Goal: Task Accomplishment & Management: Manage account settings

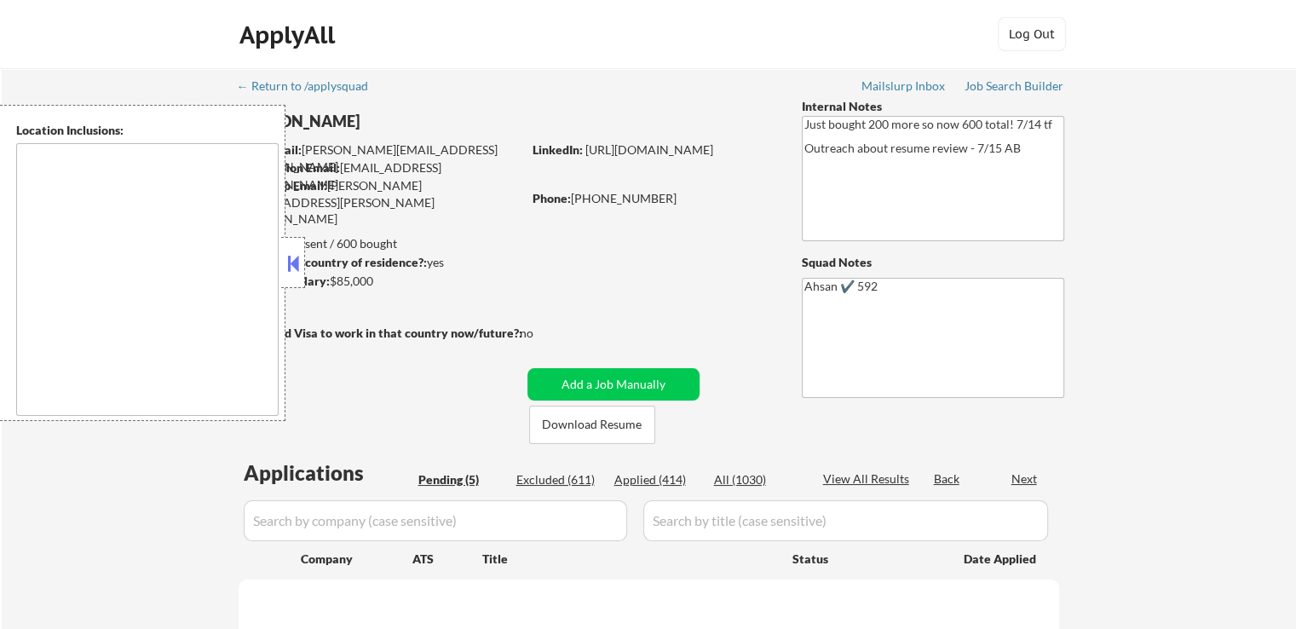
select select ""pending""
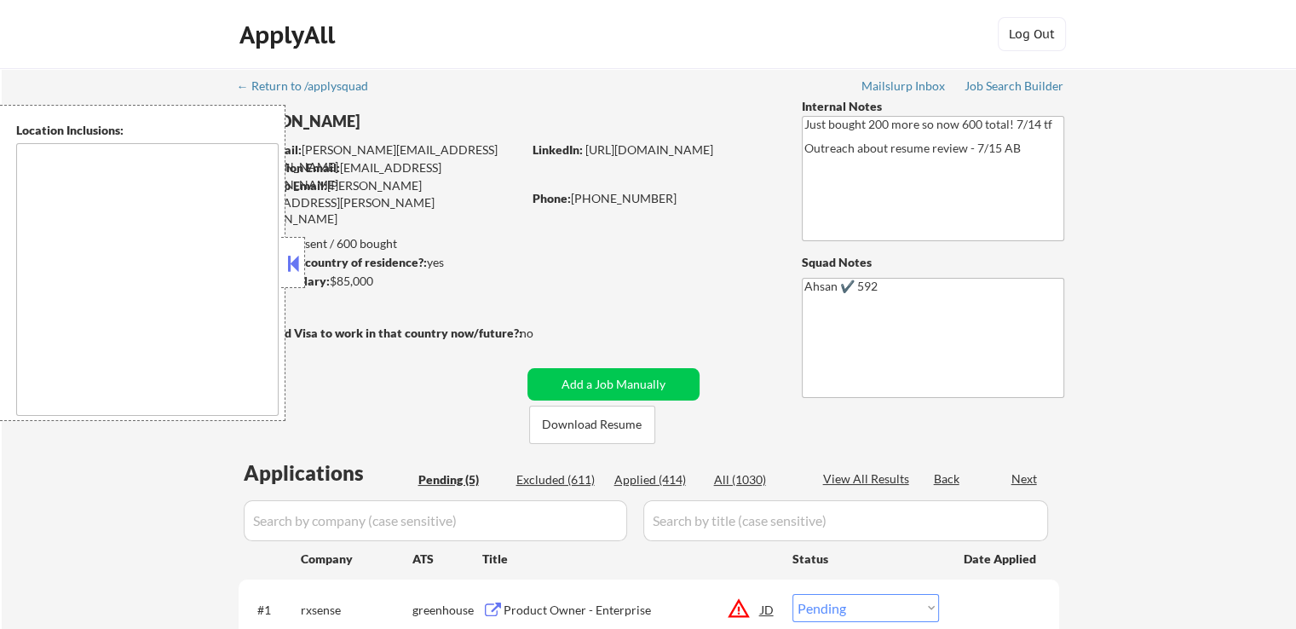
type textarea "[GEOGRAPHIC_DATA], [GEOGRAPHIC_DATA] [GEOGRAPHIC_DATA], [GEOGRAPHIC_DATA] [GEOG…"
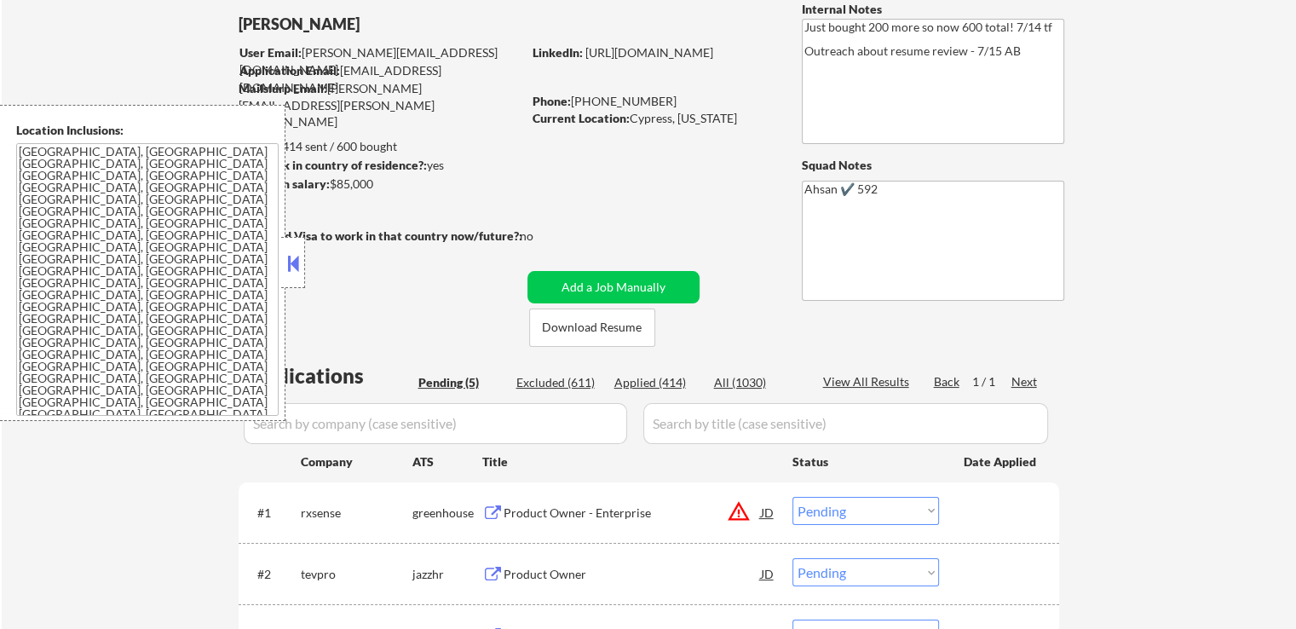
scroll to position [256, 0]
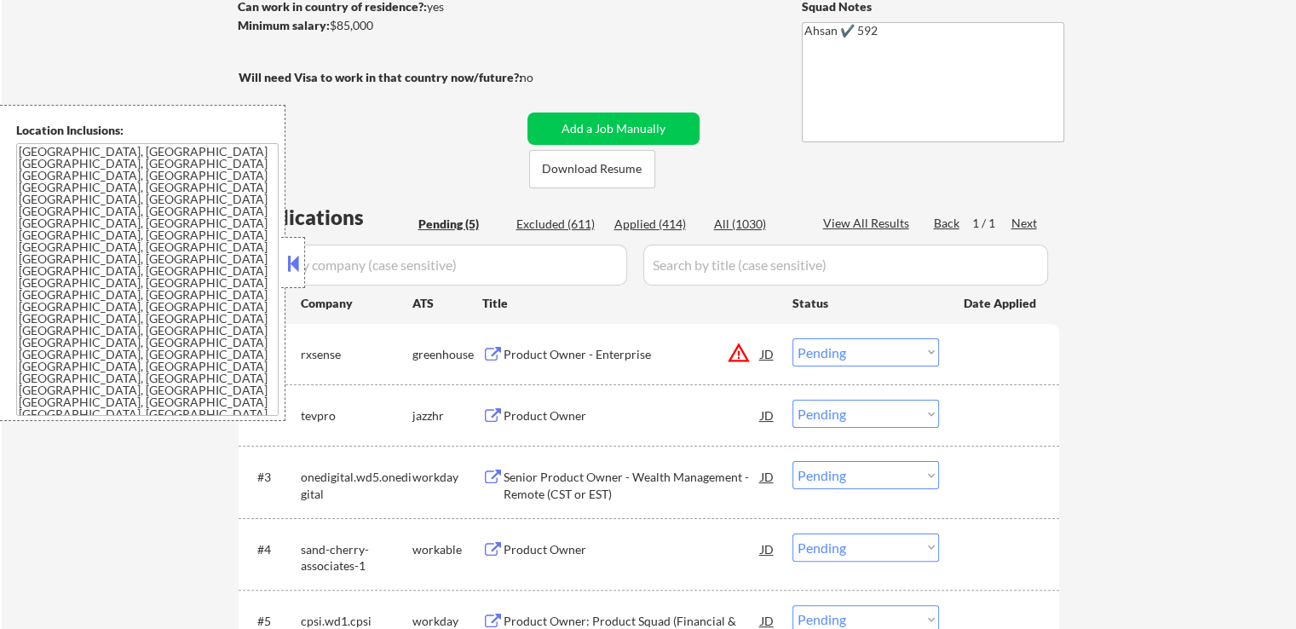
click at [518, 417] on div "Product Owner" at bounding box center [632, 415] width 257 height 17
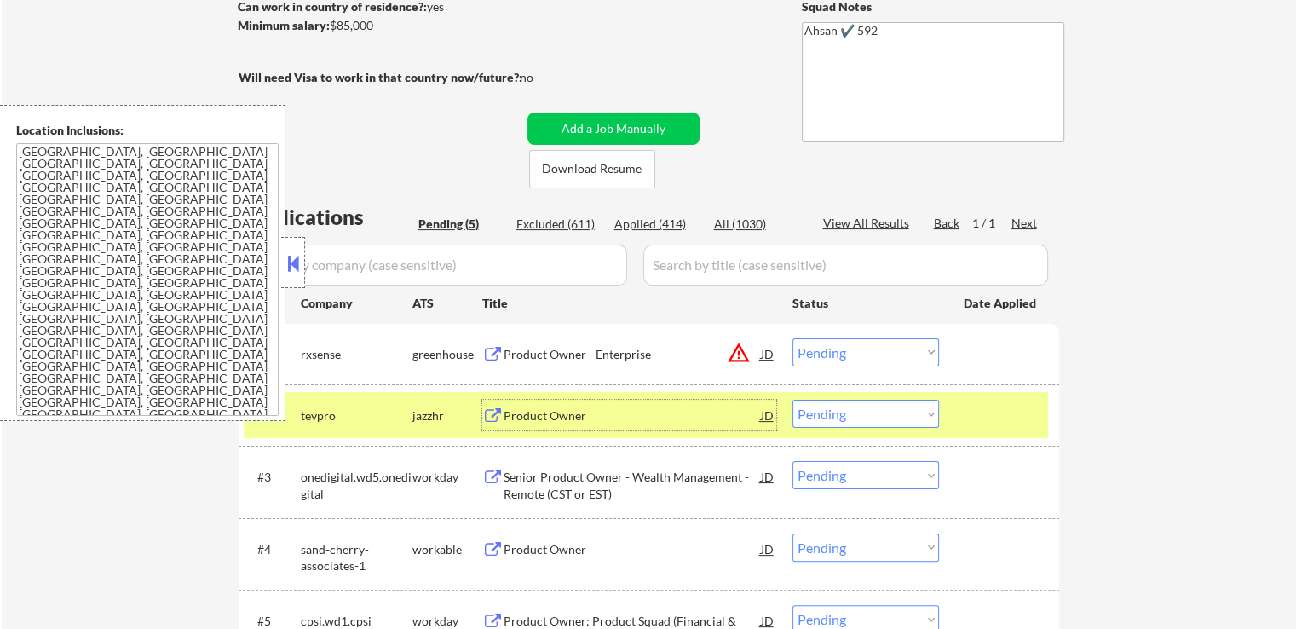
scroll to position [426, 0]
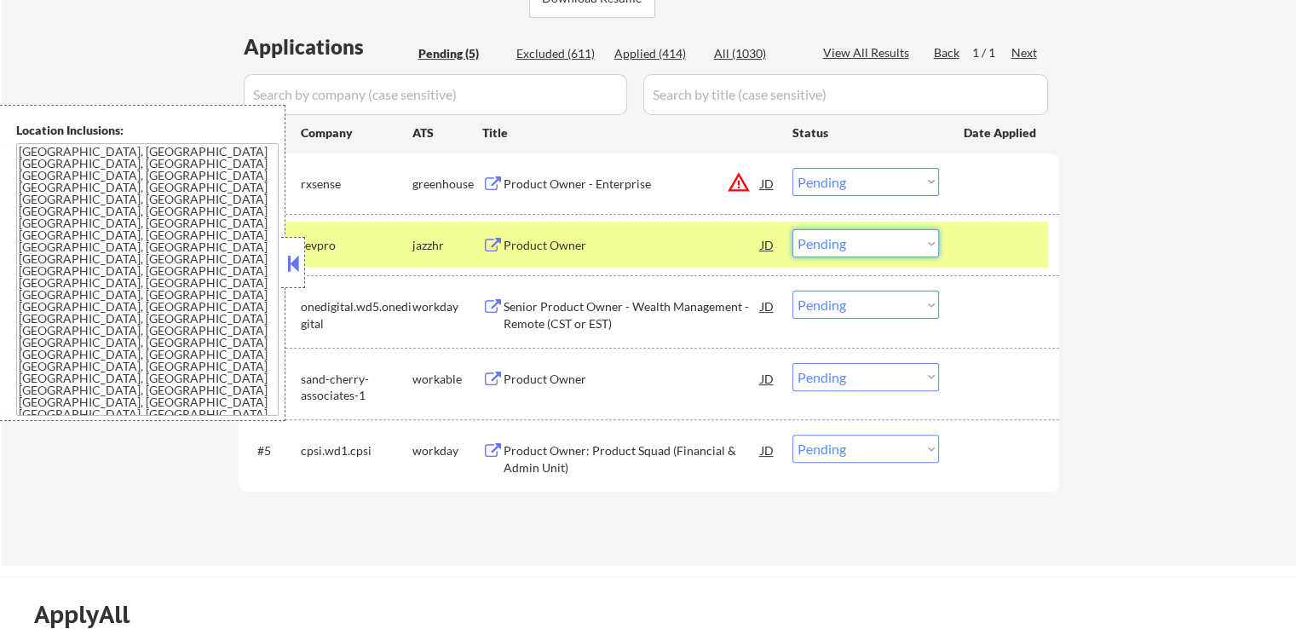
click at [835, 246] on select "Choose an option... Pending Applied Excluded (Questions) Excluded (Expired) Exc…" at bounding box center [866, 243] width 147 height 28
click at [793, 229] on select "Choose an option... Pending Applied Excluded (Questions) Excluded (Expired) Exc…" at bounding box center [866, 243] width 147 height 28
select select ""pending""
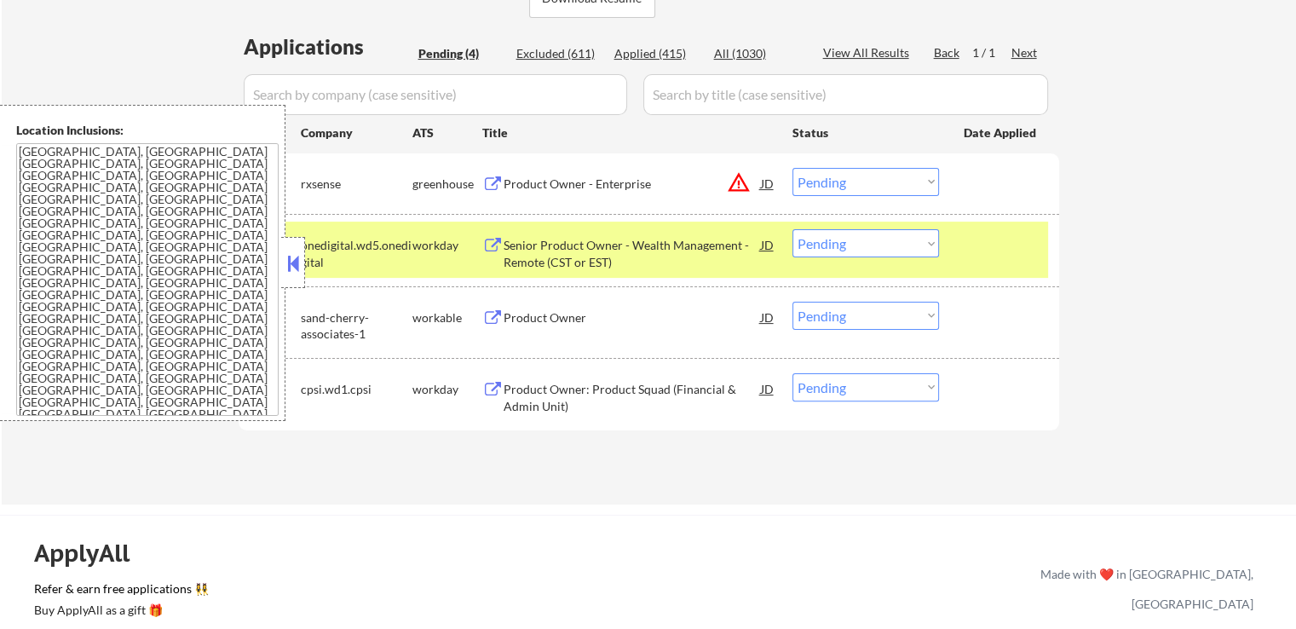
click at [540, 319] on div "Product Owner" at bounding box center [632, 317] width 257 height 17
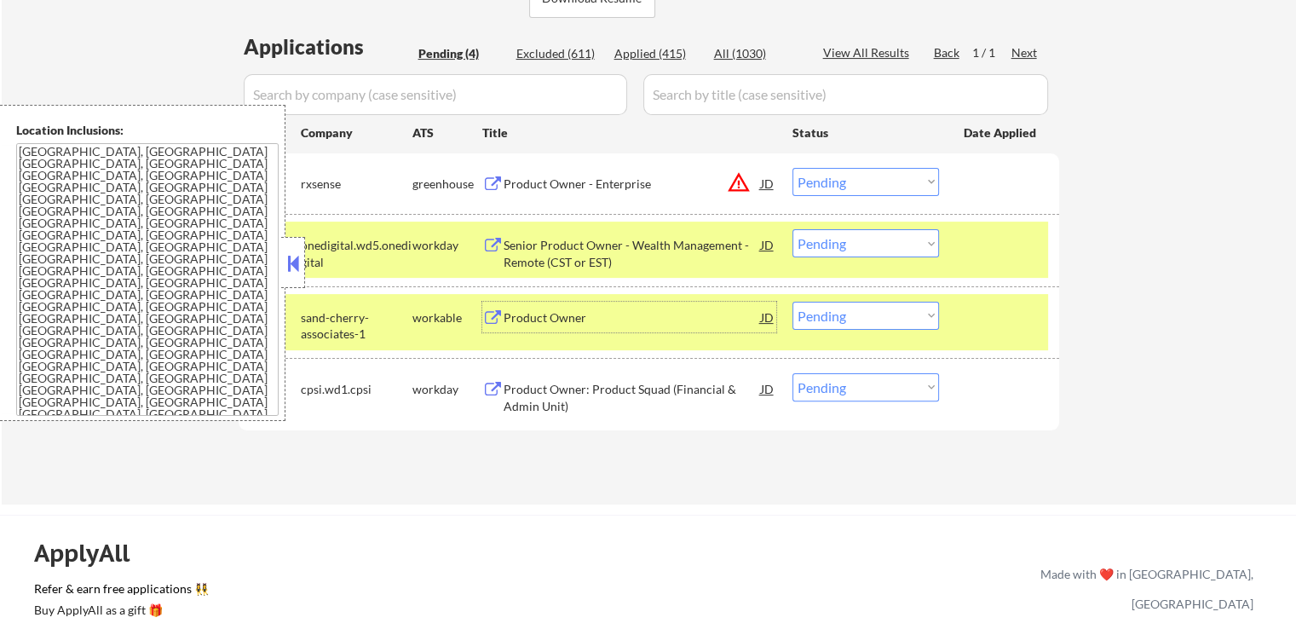
click at [547, 188] on div "Product Owner - Enterprise" at bounding box center [632, 184] width 257 height 17
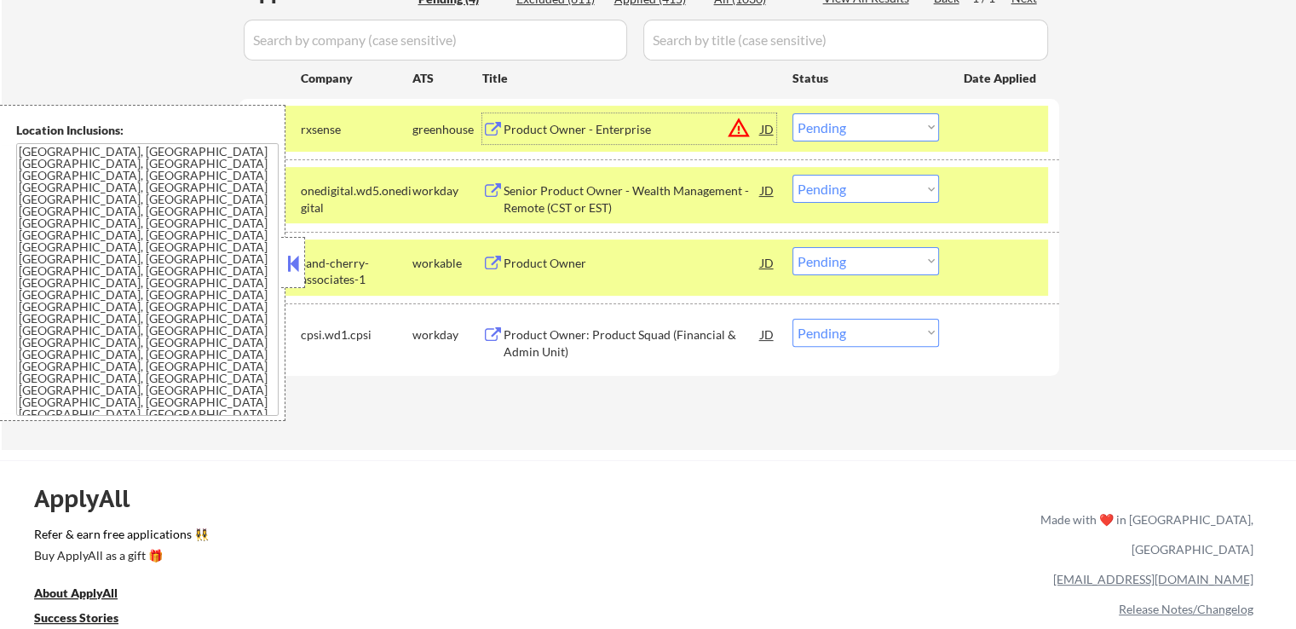
scroll to position [511, 0]
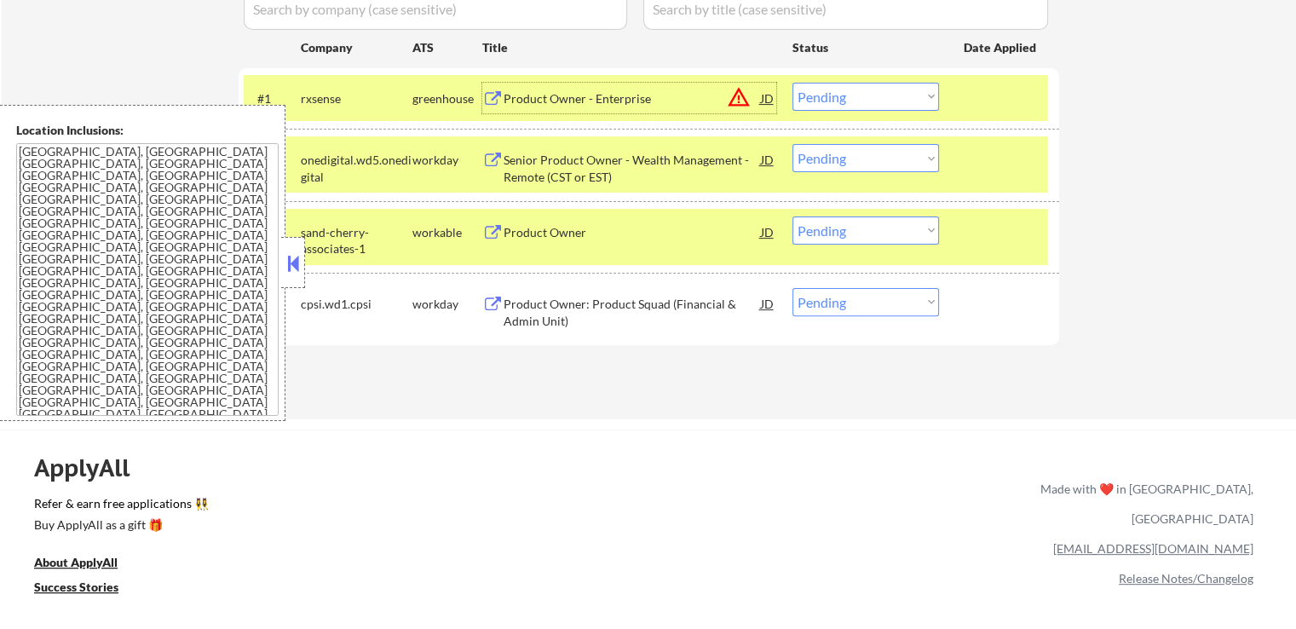
click at [880, 100] on select "Choose an option... Pending Applied Excluded (Questions) Excluded (Expired) Exc…" at bounding box center [866, 97] width 147 height 28
click at [793, 83] on select "Choose an option... Pending Applied Excluded (Questions) Excluded (Expired) Exc…" at bounding box center [866, 97] width 147 height 28
select select ""pending""
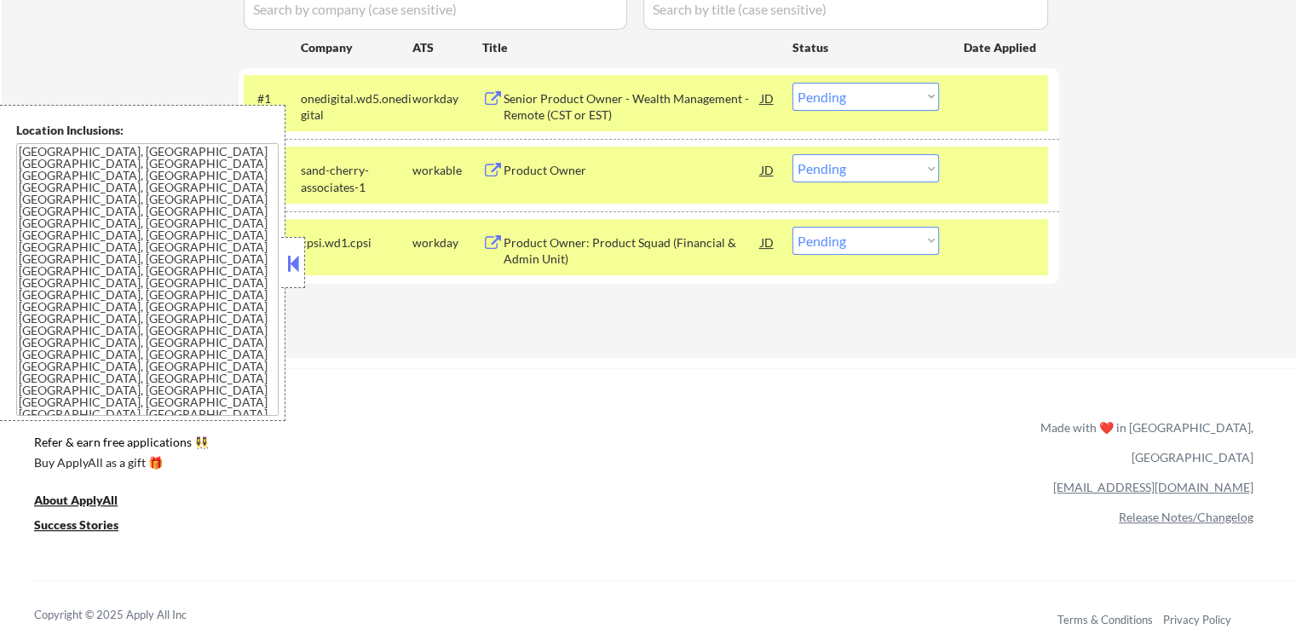
click at [859, 171] on select "Choose an option... Pending Applied Excluded (Questions) Excluded (Expired) Exc…" at bounding box center [866, 168] width 147 height 28
click at [793, 154] on select "Choose an option... Pending Applied Excluded (Questions) Excluded (Expired) Exc…" at bounding box center [866, 168] width 147 height 28
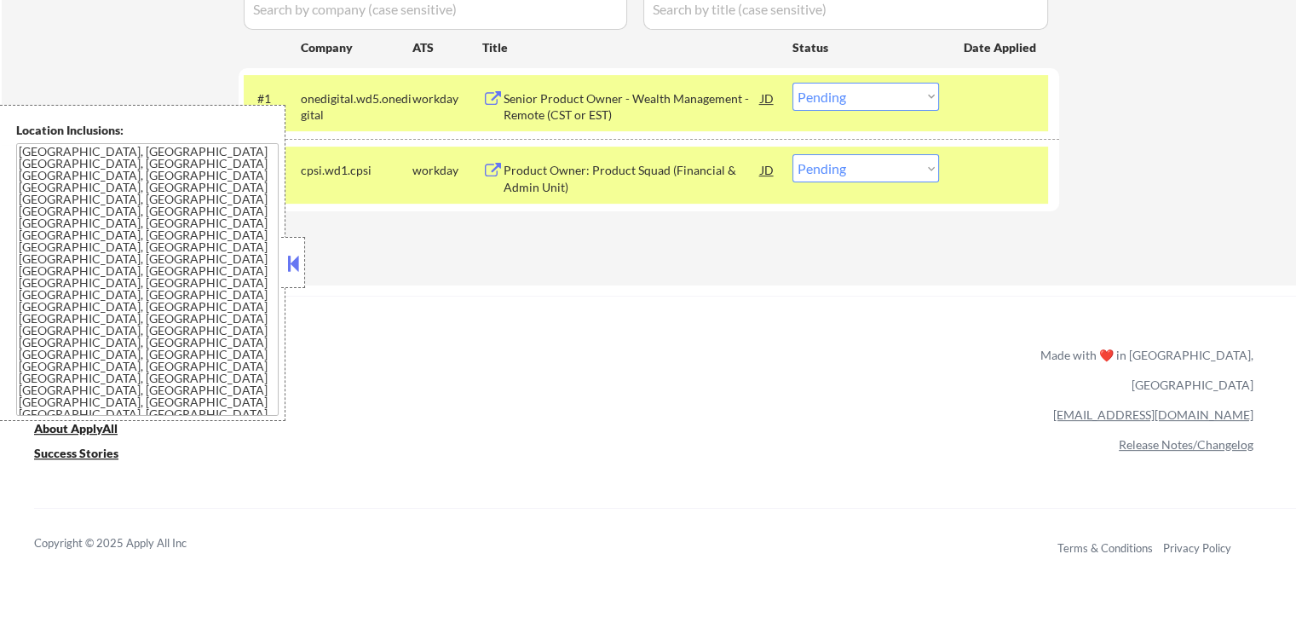
click at [547, 106] on div "Senior Product Owner - Wealth Management - Remote (CST or EST)" at bounding box center [632, 106] width 257 height 33
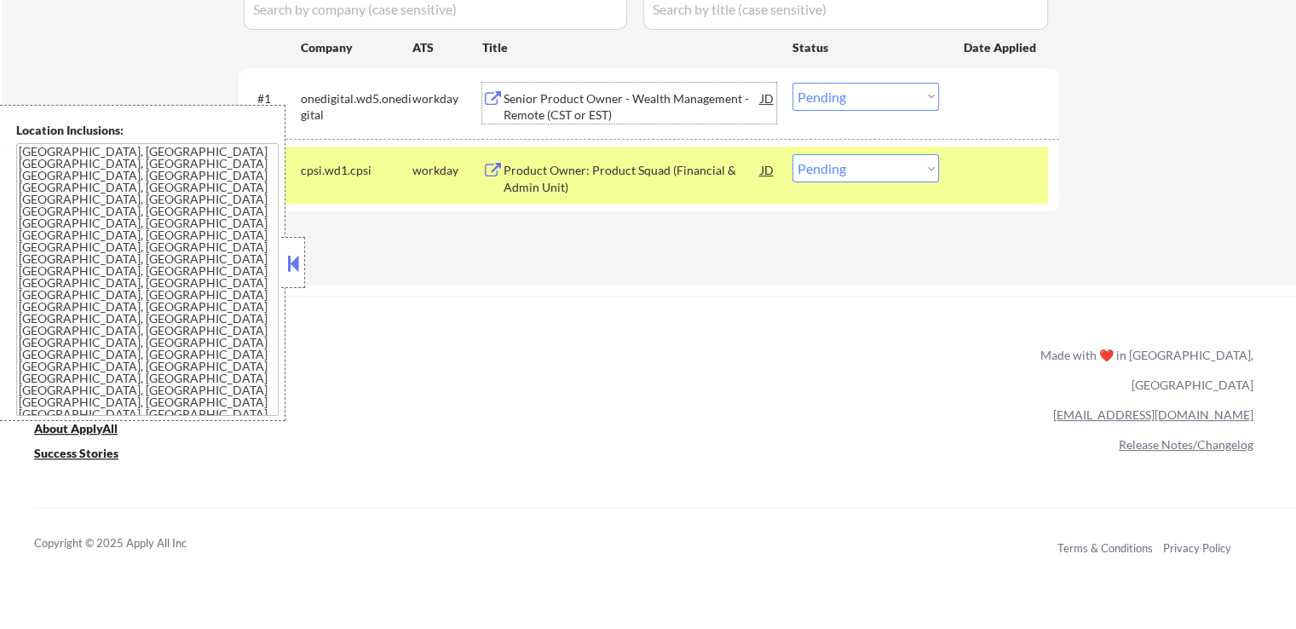
click at [601, 179] on div "Product Owner: Product Squad (Financial & Admin Unit)" at bounding box center [632, 178] width 257 height 33
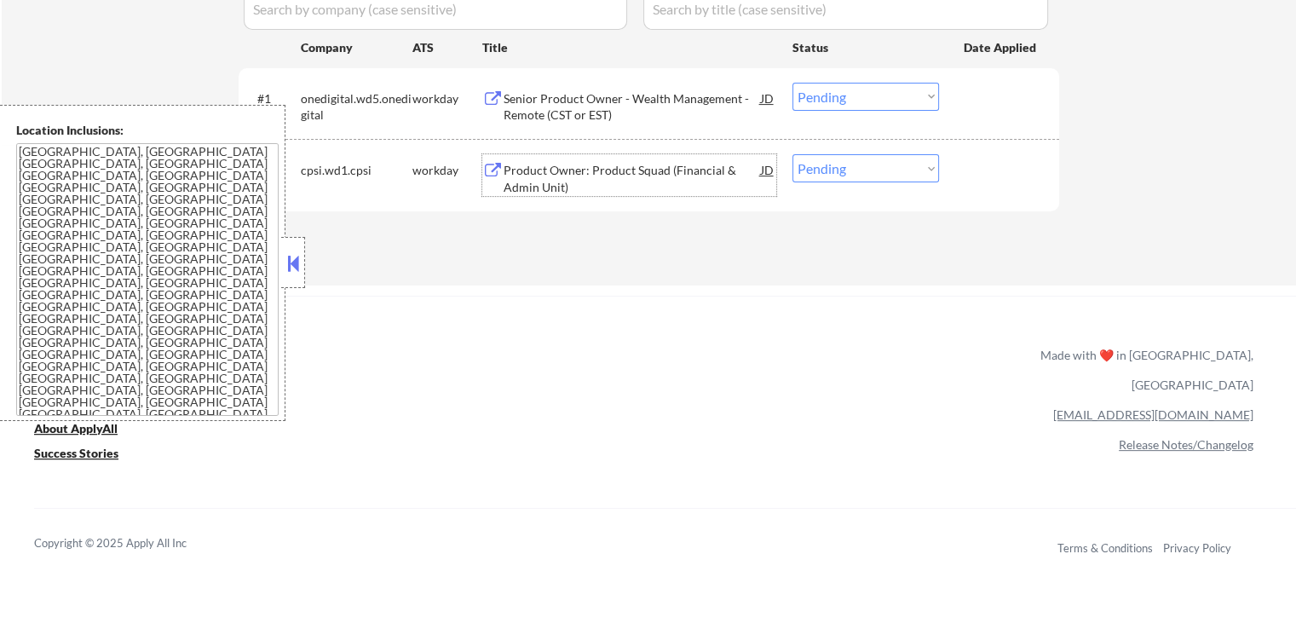
click at [864, 179] on select "Choose an option... Pending Applied Excluded (Questions) Excluded (Expired) Exc…" at bounding box center [866, 168] width 147 height 28
select select ""applied""
click at [793, 154] on select "Choose an option... Pending Applied Excluded (Questions) Excluded (Expired) Exc…" at bounding box center [866, 168] width 147 height 28
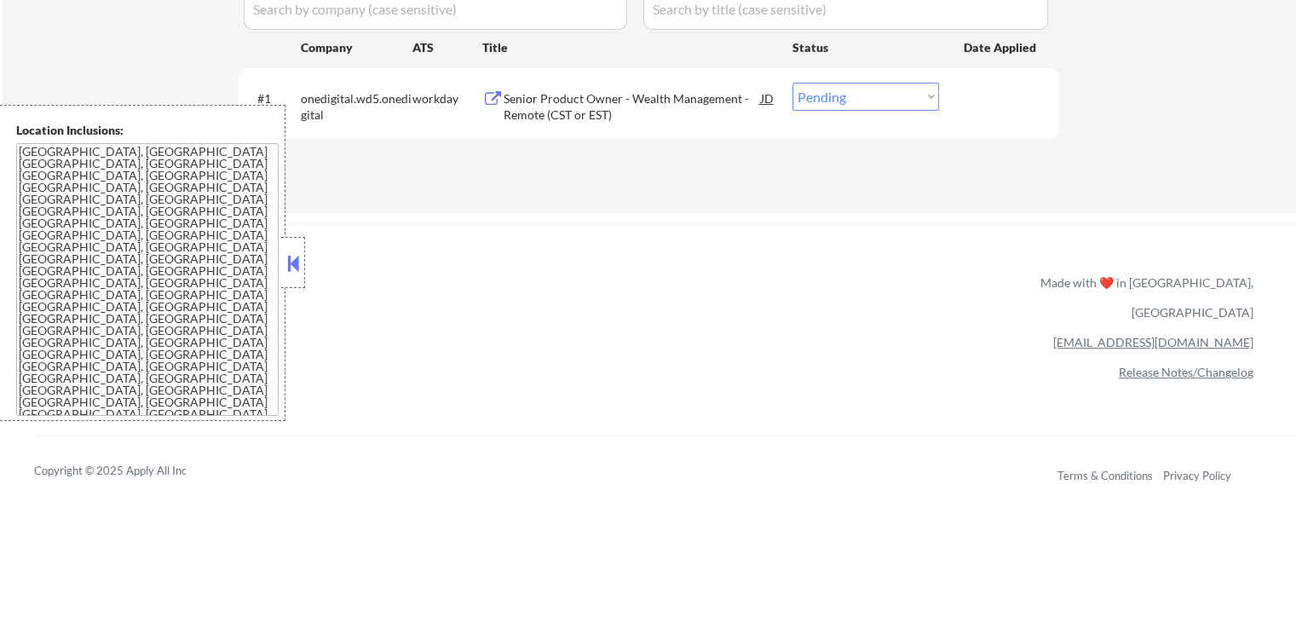
drag, startPoint x: 861, startPoint y: 100, endPoint x: 868, endPoint y: 106, distance: 9.1
click at [863, 99] on select "Choose an option... Pending Applied Excluded (Questions) Excluded (Expired) Exc…" at bounding box center [866, 97] width 147 height 28
select select ""excluded__salary_""
click at [793, 83] on select "Choose an option... Pending Applied Excluded (Questions) Excluded (Expired) Exc…" at bounding box center [866, 97] width 147 height 28
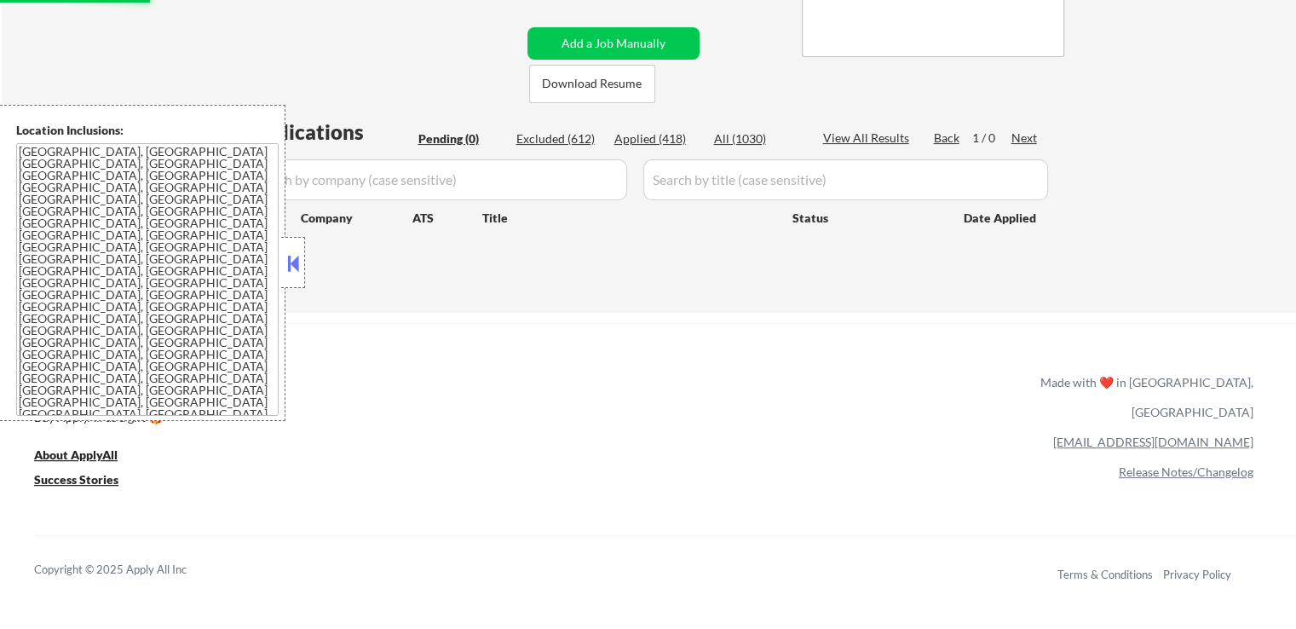
scroll to position [170, 0]
